Goal: Task Accomplishment & Management: Use online tool/utility

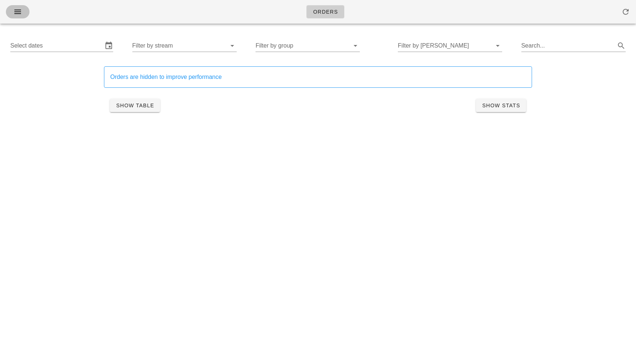
click at [20, 14] on icon "button" at bounding box center [17, 11] width 9 height 9
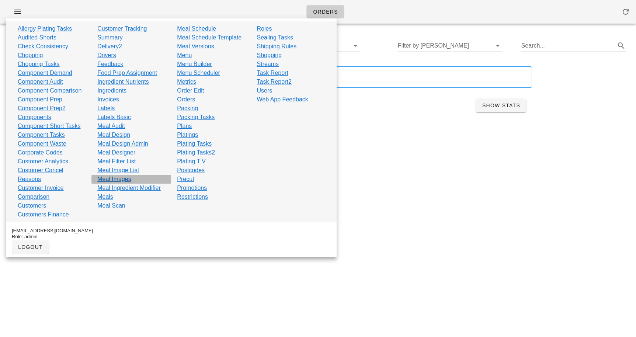
click at [112, 176] on link "Meal Images" at bounding box center [114, 179] width 34 height 9
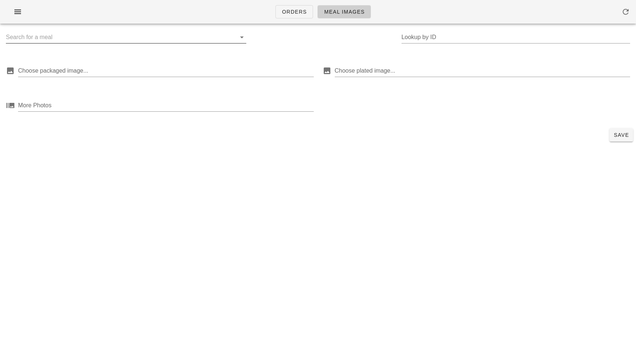
click at [75, 36] on input "text" at bounding box center [120, 37] width 229 height 12
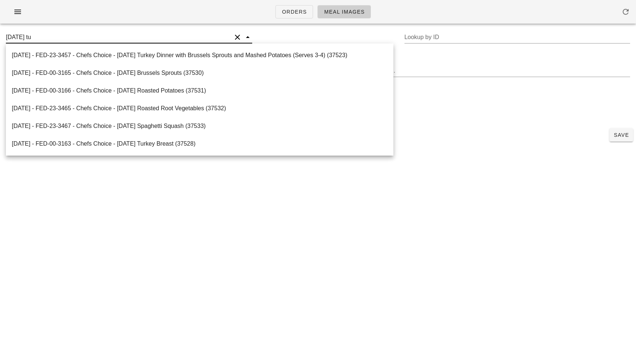
type input "[DATE] tur"
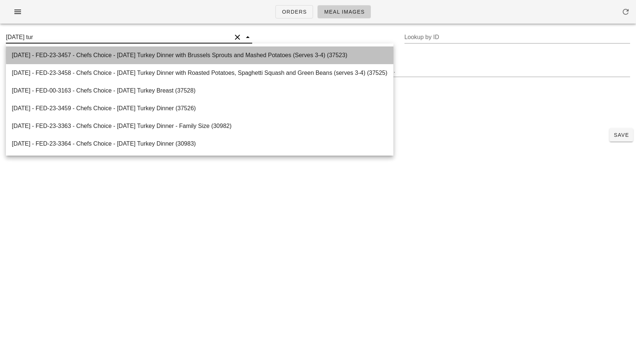
click at [121, 58] on div "[DATE] - FED-23-3457 - Chefs Choice - [DATE] Turkey Dinner with Brussels Sprout…" at bounding box center [200, 55] width 376 height 7
type input "37523"
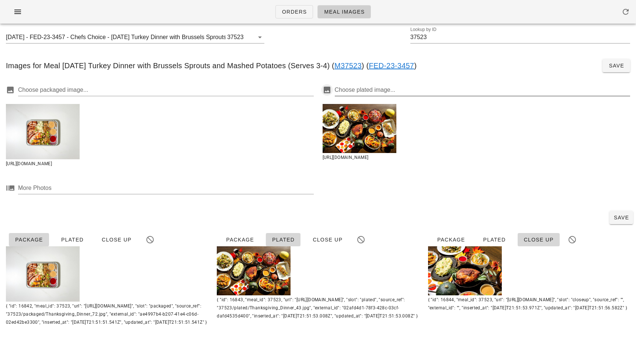
click at [325, 92] on button "Choose plated image... prepended action" at bounding box center [327, 90] width 9 height 9
click at [344, 127] on div at bounding box center [360, 128] width 74 height 49
click at [353, 91] on div at bounding box center [482, 90] width 294 height 12
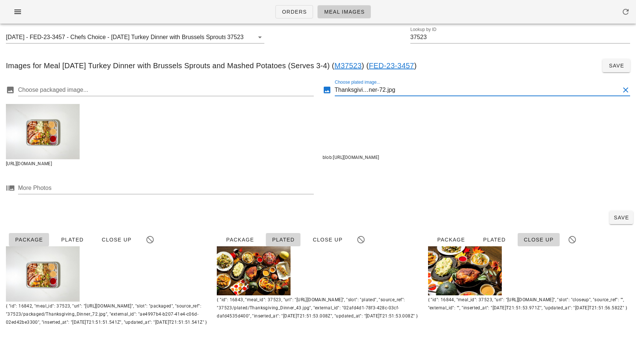
click at [419, 212] on div "Save" at bounding box center [318, 217] width 636 height 19
click at [12, 87] on button "Choose packaged image... prepended action" at bounding box center [10, 90] width 9 height 9
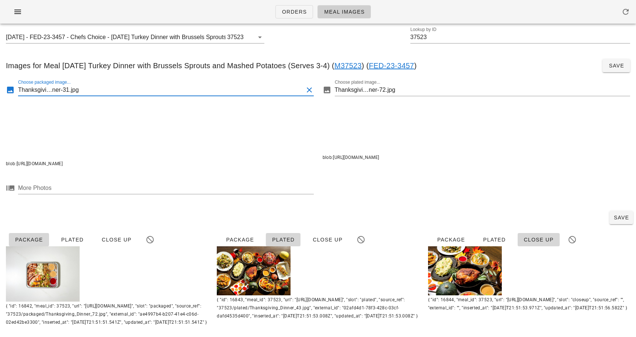
scroll to position [19, 0]
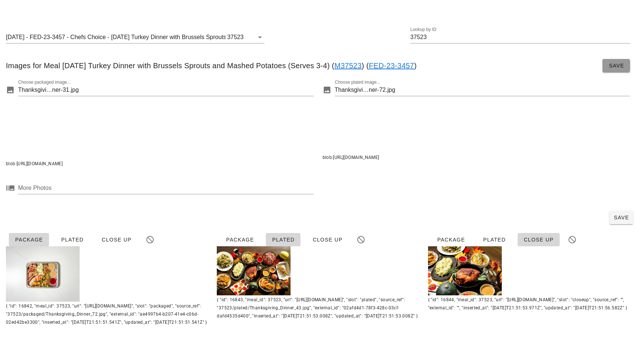
click at [614, 63] on span "Save" at bounding box center [617, 66] width 16 height 6
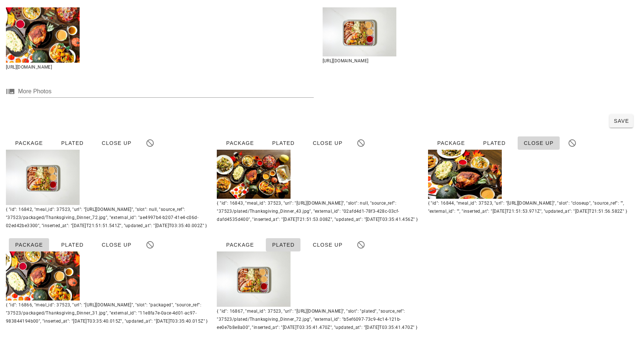
scroll to position [131, 0]
click at [72, 140] on span "Plated" at bounding box center [72, 143] width 23 height 6
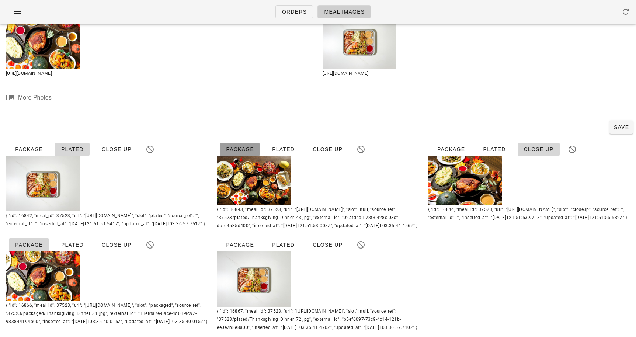
click at [245, 146] on span "Package" at bounding box center [240, 149] width 28 height 6
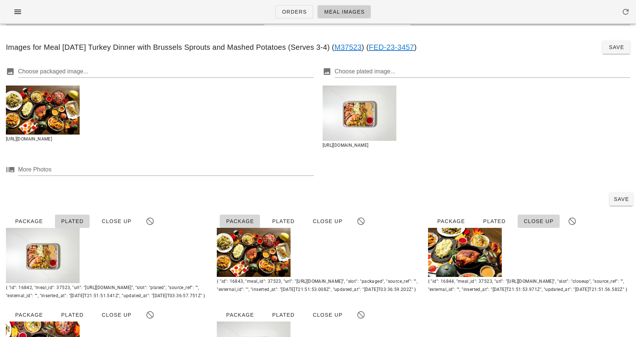
scroll to position [0, 0]
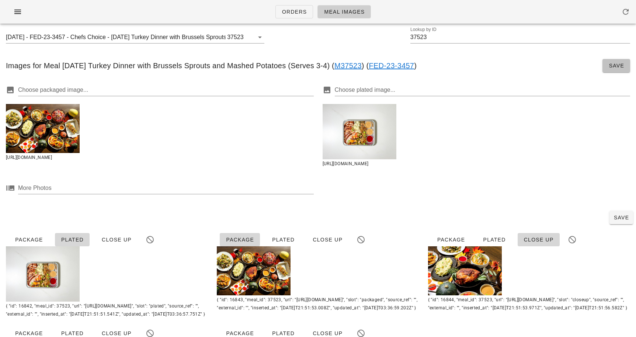
click at [621, 60] on button "Save" at bounding box center [617, 65] width 28 height 13
click at [165, 37] on input "[DATE] - FED-23-3457 - Chefs Choice - [DATE] Turkey Dinner with Brussels Sprout…" at bounding box center [116, 37] width 220 height 12
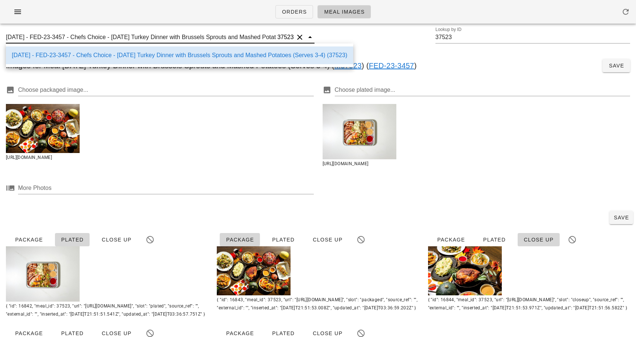
click at [165, 37] on input "[DATE] - FED-23-3457 - Chefs Choice - [DATE] Turkey Dinner with Brussels Sprout…" at bounding box center [141, 37] width 270 height 12
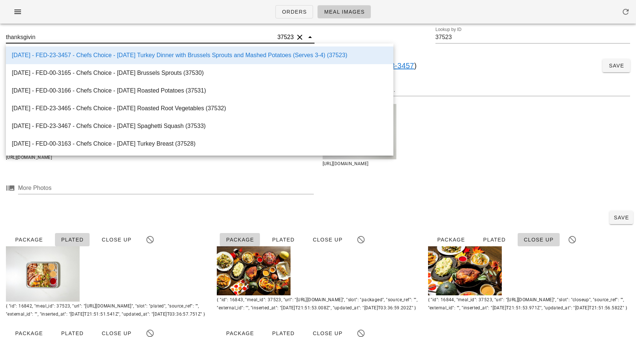
type input "thanksgivi"
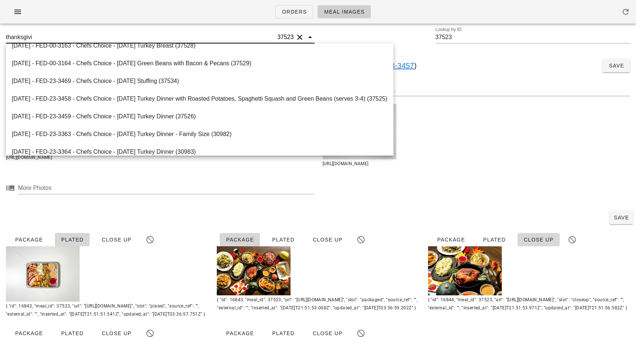
scroll to position [101, 0]
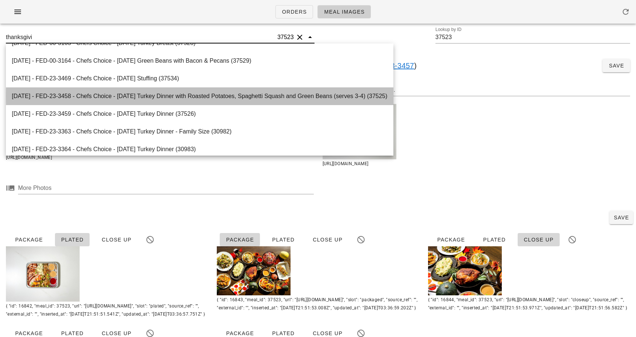
click at [133, 98] on div "[DATE] - FED-23-3458 - Chefs Choice - [DATE] Turkey Dinner with Roasted Potatoe…" at bounding box center [200, 96] width 376 height 7
type input "37525"
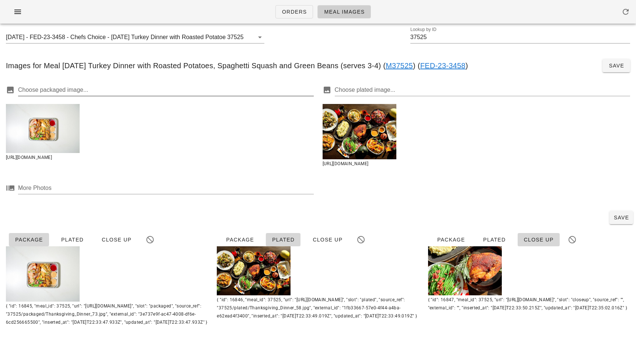
click at [38, 87] on div at bounding box center [165, 90] width 294 height 12
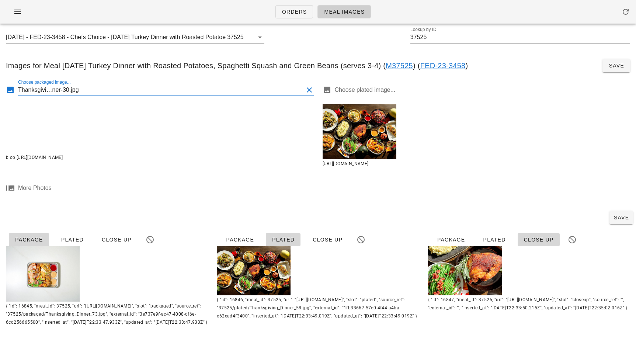
click at [348, 91] on div at bounding box center [482, 90] width 294 height 12
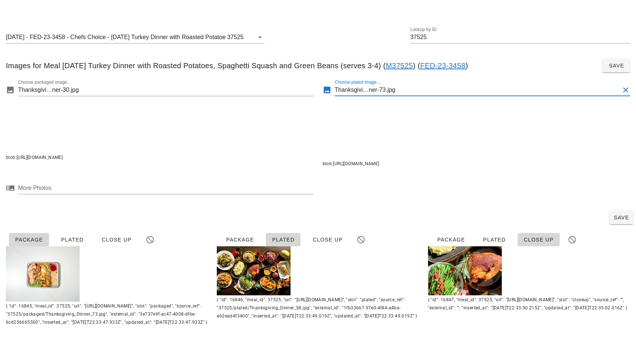
scroll to position [19, 0]
click at [69, 237] on span "Plated" at bounding box center [72, 240] width 23 height 6
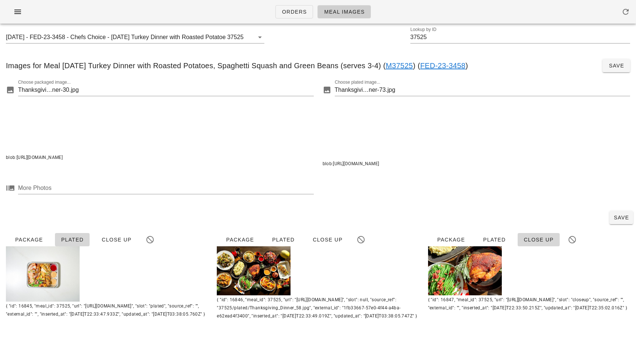
scroll to position [5, 0]
click at [238, 237] on span "Package" at bounding box center [240, 240] width 28 height 6
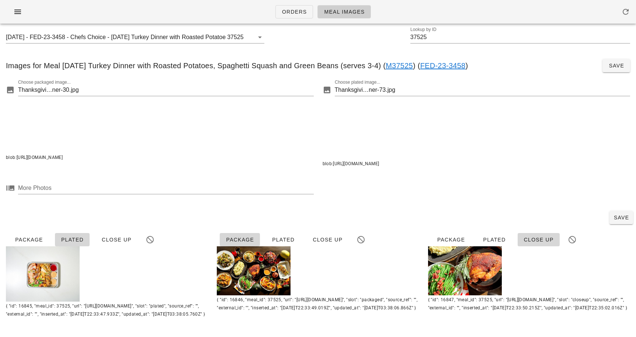
scroll to position [3, 0]
click at [621, 215] on span "Save" at bounding box center [622, 218] width 18 height 6
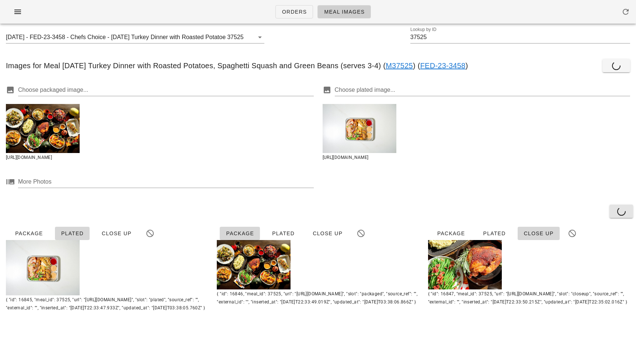
scroll to position [0, 0]
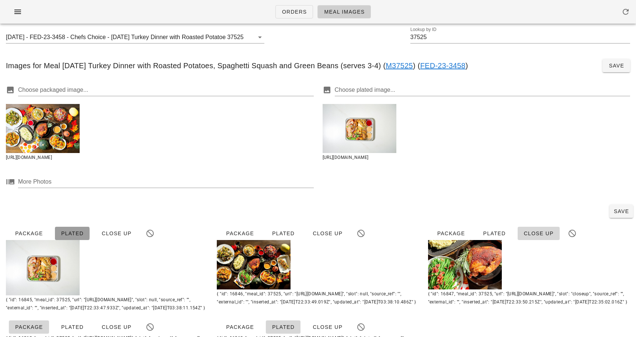
click at [76, 235] on span "Plated" at bounding box center [72, 234] width 23 height 6
click at [240, 235] on span "Package" at bounding box center [240, 234] width 28 height 6
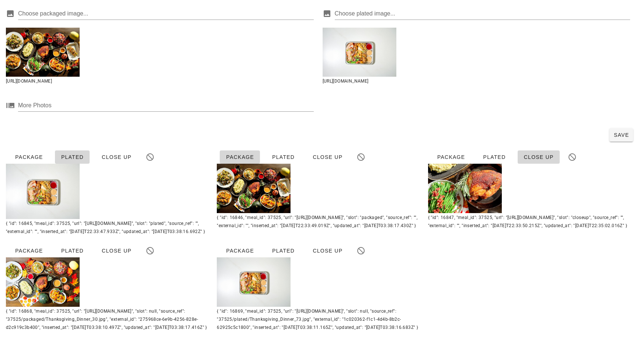
scroll to position [109, 0]
click at [620, 128] on button "Save" at bounding box center [622, 134] width 24 height 13
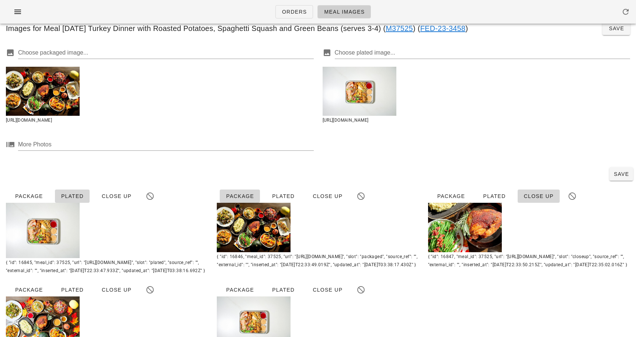
scroll to position [19, 0]
